Goal: Information Seeking & Learning: Get advice/opinions

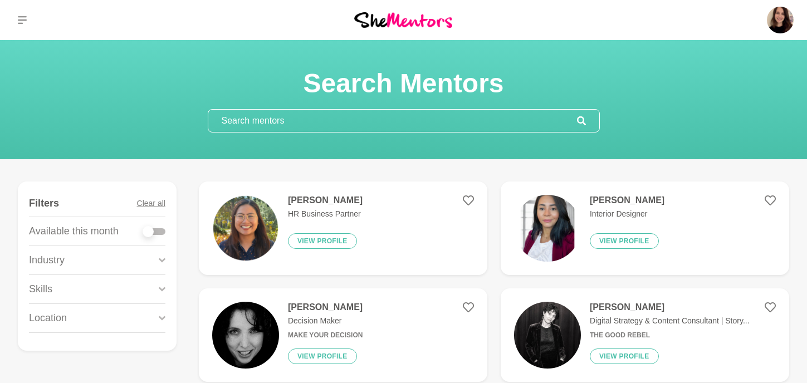
click at [245, 119] on input "text" at bounding box center [392, 121] width 369 height 22
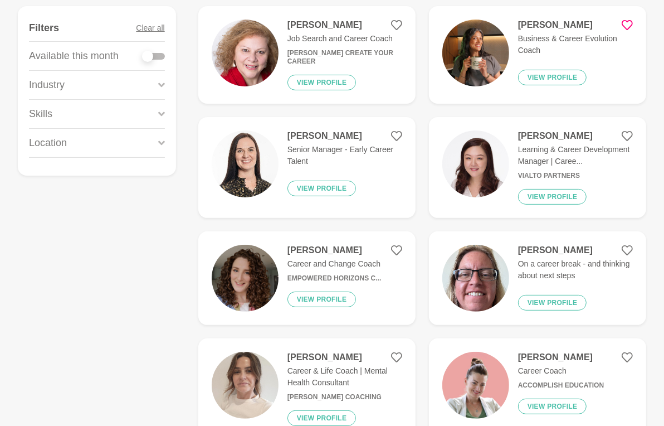
scroll to position [174, 0]
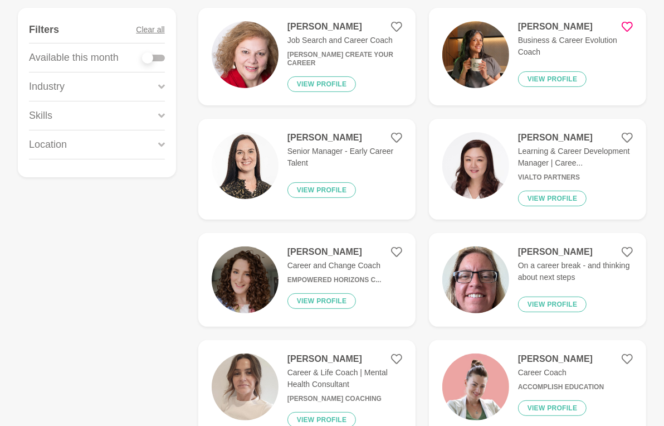
type input "career"
click at [67, 114] on div "Skills" at bounding box center [97, 115] width 136 height 28
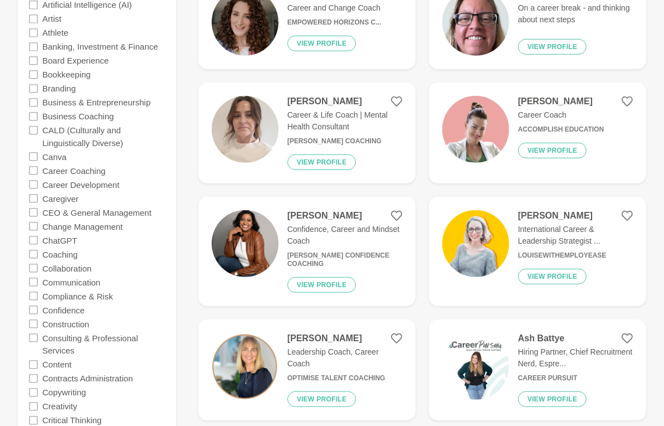
scroll to position [433, 0]
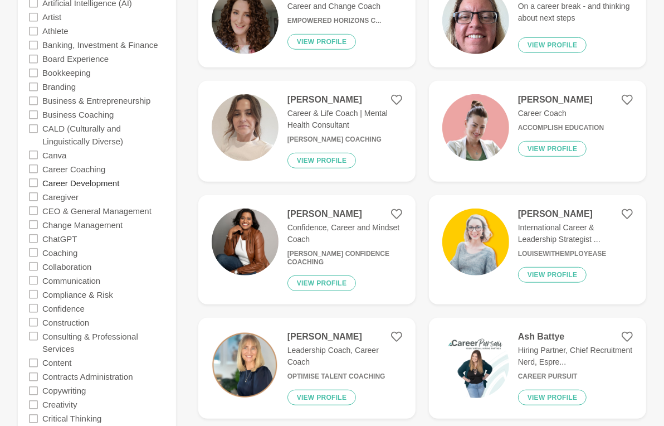
click at [87, 177] on label "Career Development" at bounding box center [80, 182] width 77 height 14
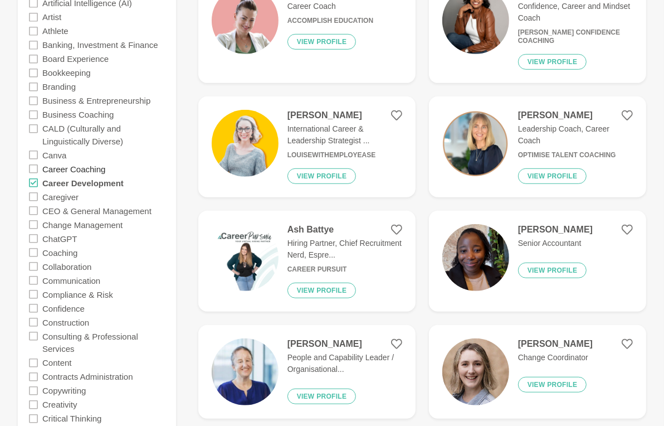
click at [84, 162] on label "Career Coaching" at bounding box center [73, 169] width 63 height 14
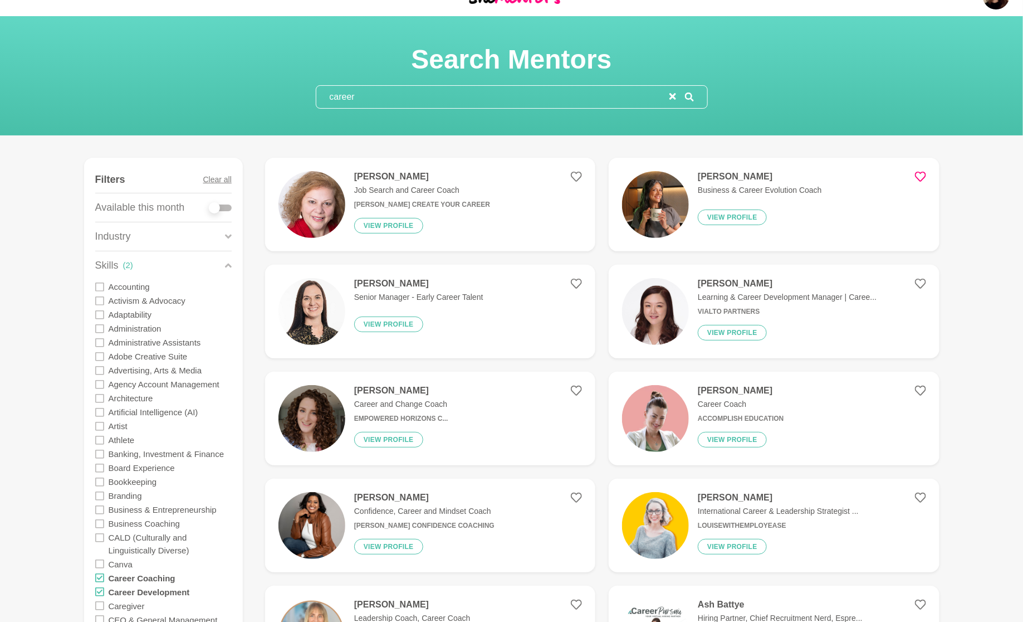
scroll to position [1, 0]
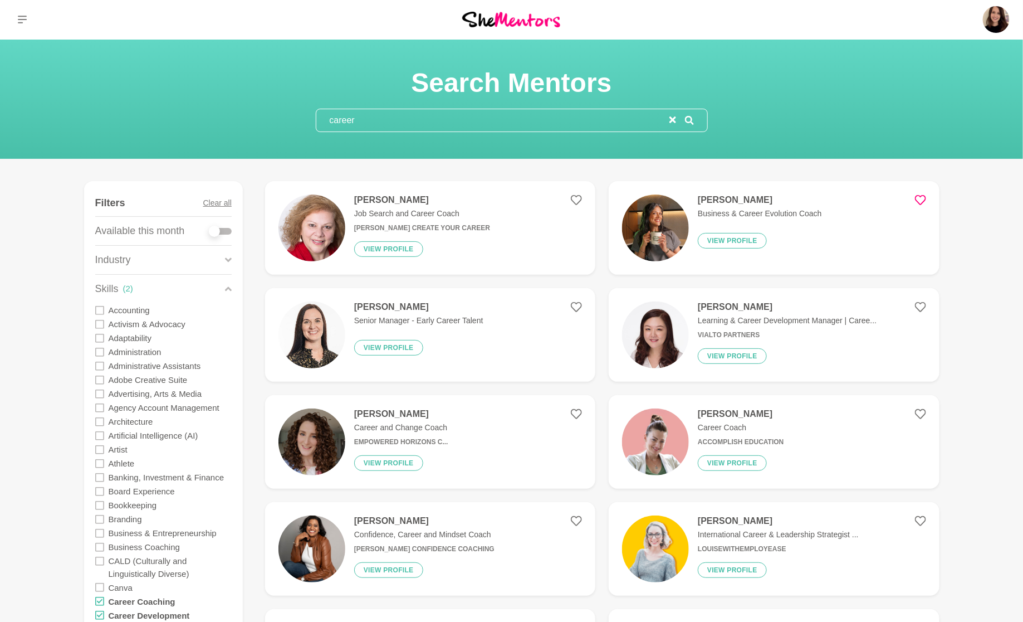
click at [389, 383] on h6 "[PERSON_NAME] Confidence Coaching" at bounding box center [424, 549] width 140 height 8
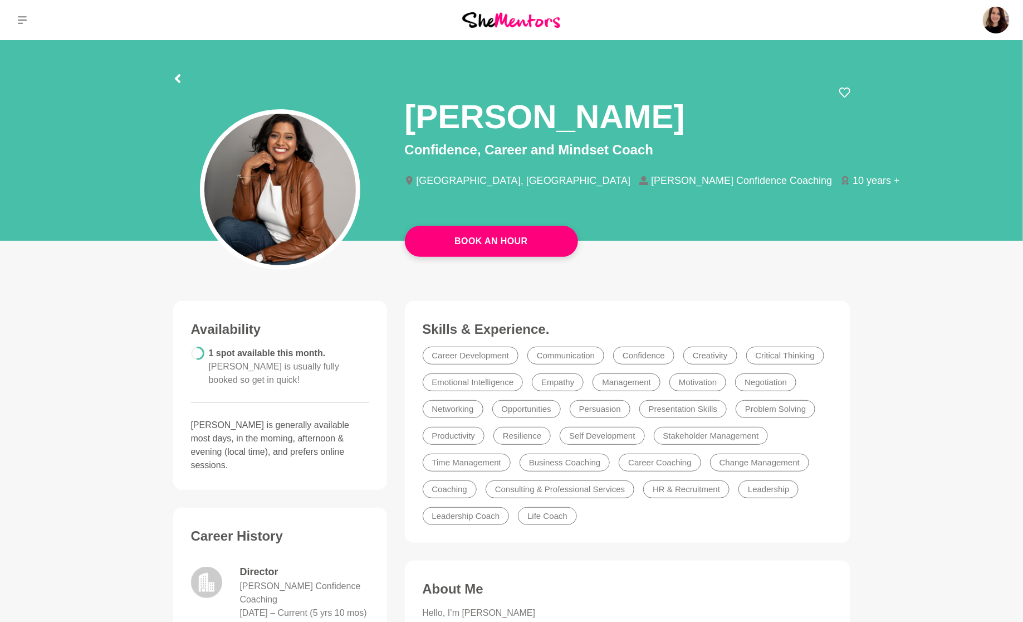
drag, startPoint x: 790, startPoint y: 119, endPoint x: 407, endPoint y: 114, distance: 382.7
click at [407, 114] on div "[PERSON_NAME]" at bounding box center [628, 113] width 446 height 53
copy h1 "[PERSON_NAME]"
click at [174, 78] on icon at bounding box center [177, 78] width 9 height 9
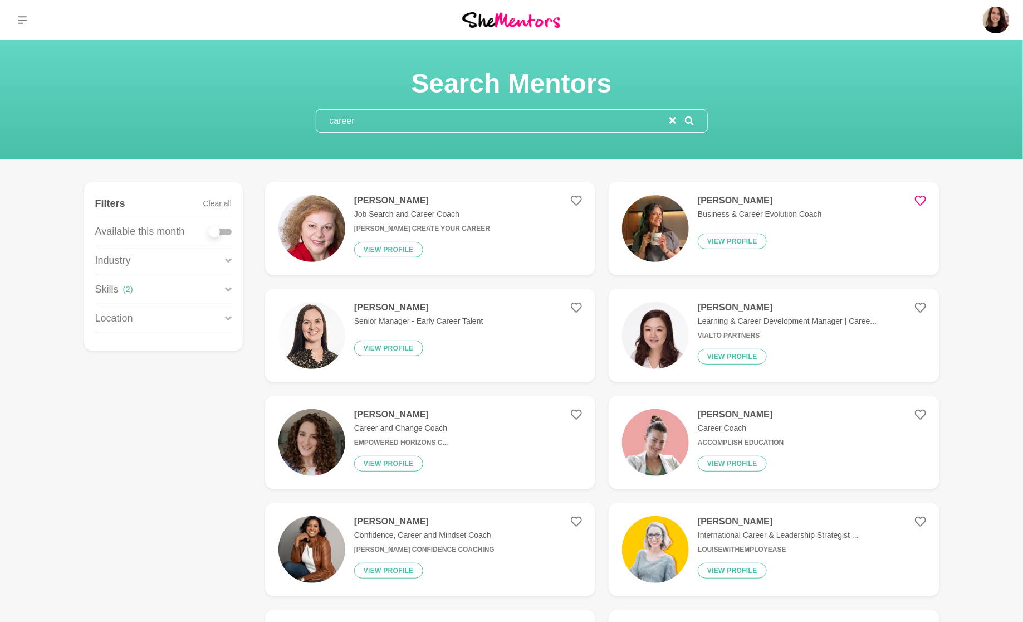
click at [366, 121] on input "career" at bounding box center [492, 121] width 353 height 22
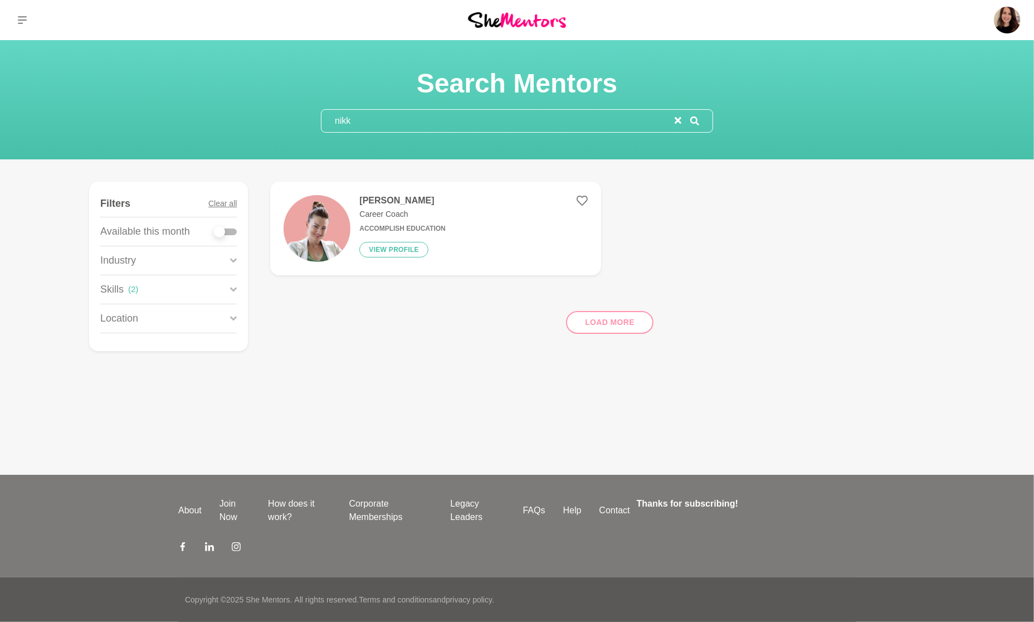
type input "nikk"
click at [365, 224] on h6 "Accomplish Education" at bounding box center [402, 228] width 86 height 8
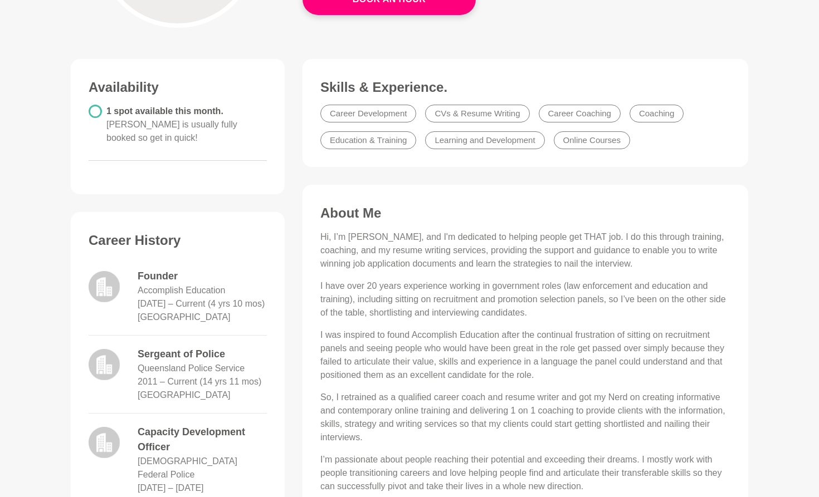
scroll to position [242, 0]
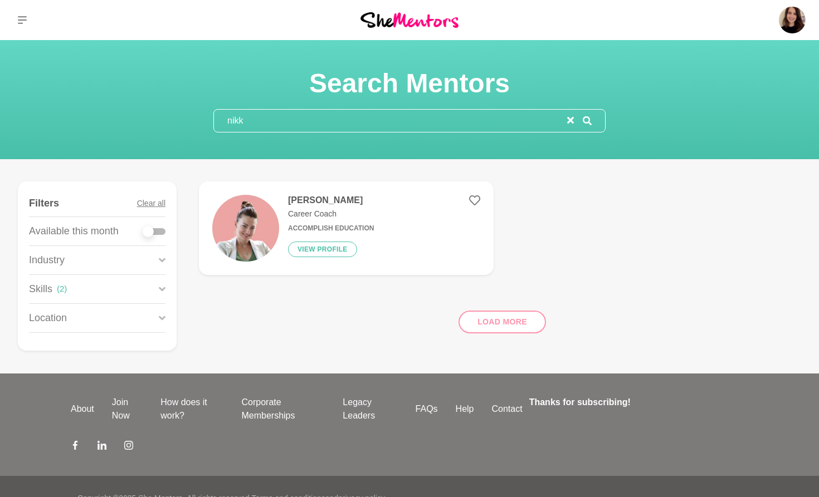
type input "career"
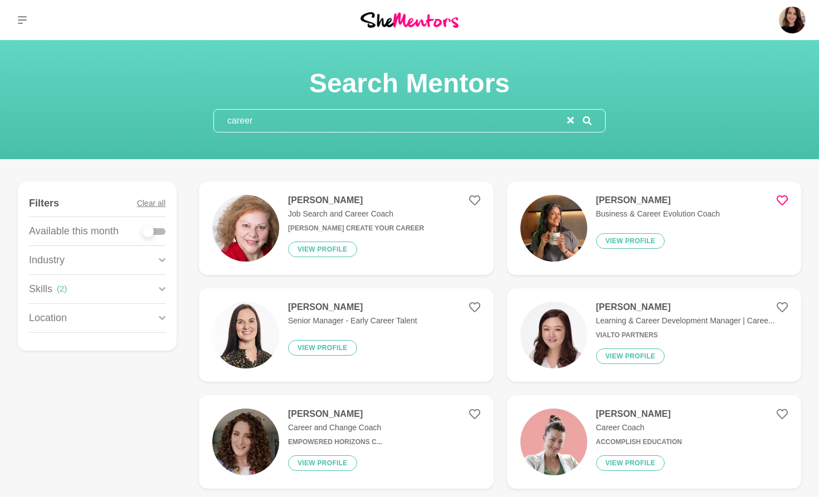
click at [385, 324] on p "Senior Manager - Early Career Talent" at bounding box center [352, 321] width 129 height 12
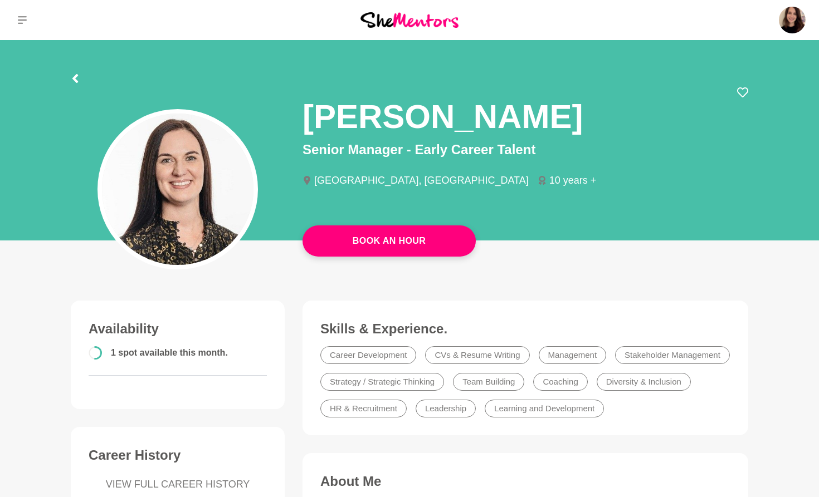
scroll to position [353, 0]
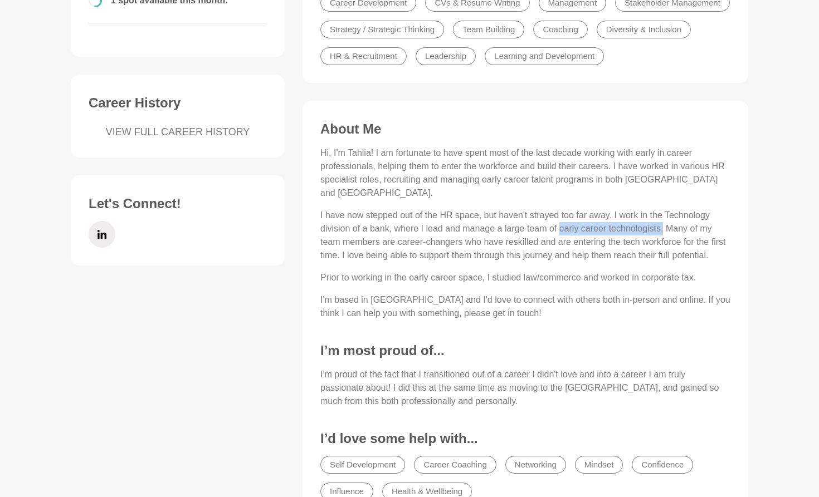
drag, startPoint x: 664, startPoint y: 219, endPoint x: 562, endPoint y: 220, distance: 102.5
click at [562, 220] on p "I have now stepped out of the HR space, but haven't strayed too far away. I wor…" at bounding box center [525, 235] width 410 height 53
copy p "early career technologists."
click at [101, 238] on icon at bounding box center [101, 234] width 9 height 9
click at [92, 236] on span at bounding box center [102, 234] width 27 height 27
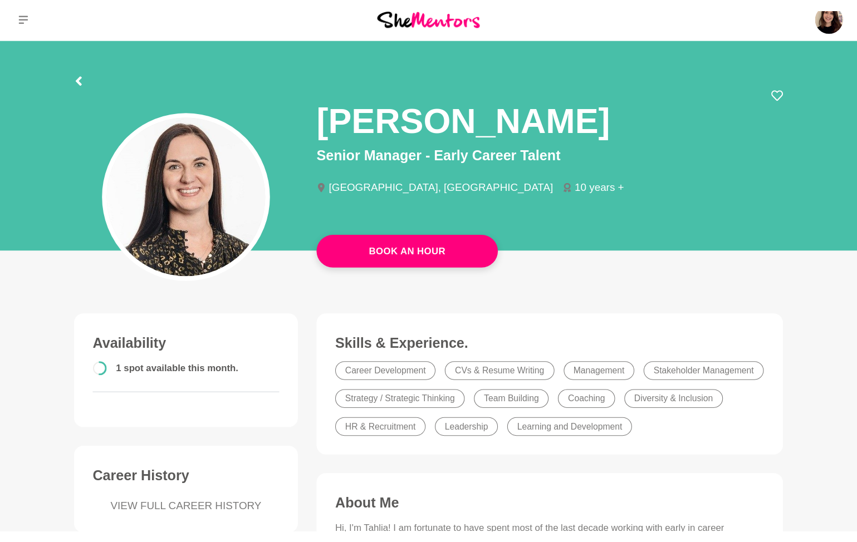
scroll to position [0, 0]
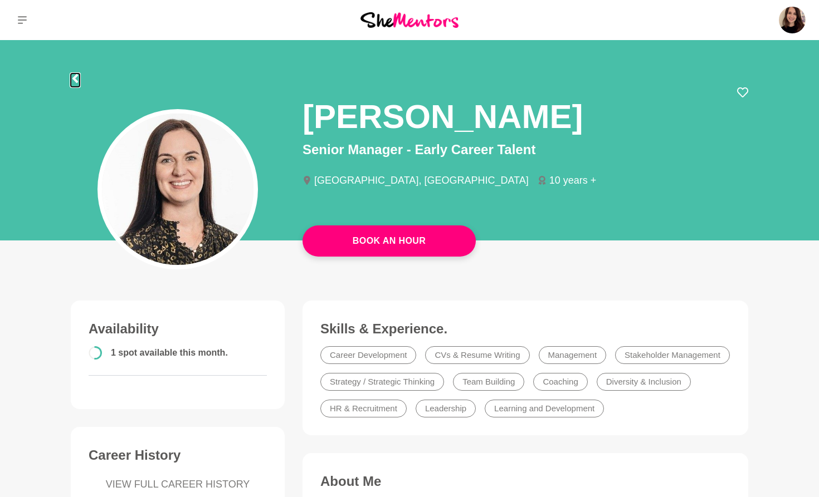
click at [74, 80] on icon at bounding box center [75, 78] width 6 height 9
